Goal: Navigation & Orientation: Find specific page/section

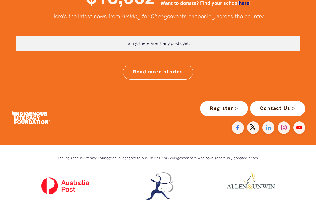
scroll to position [1433, 0]
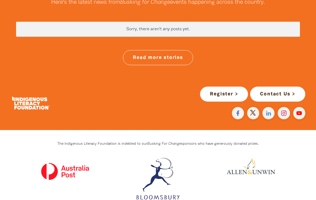
scroll to position [1453, 0]
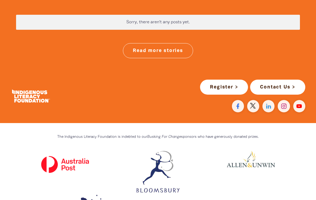
scroll to position [1451, 0]
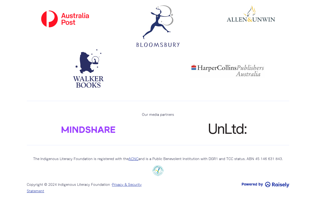
scroll to position [1851, 0]
